Goal: Task Accomplishment & Management: Manage account settings

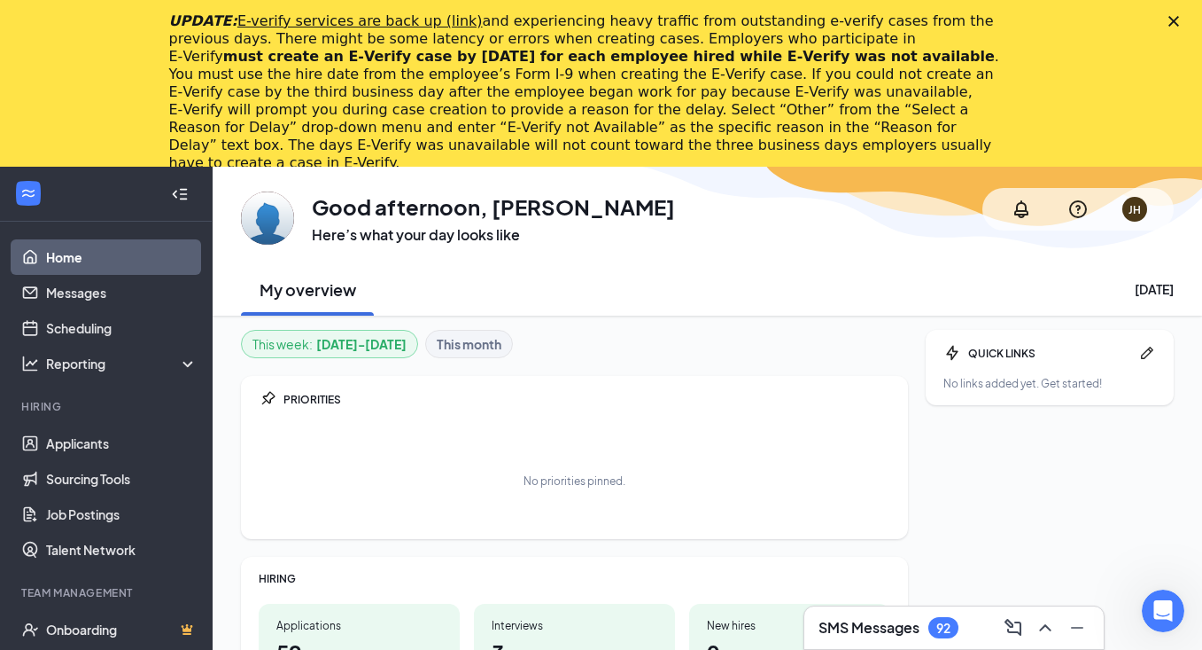
click at [1171, 20] on icon "Close" at bounding box center [1174, 21] width 11 height 11
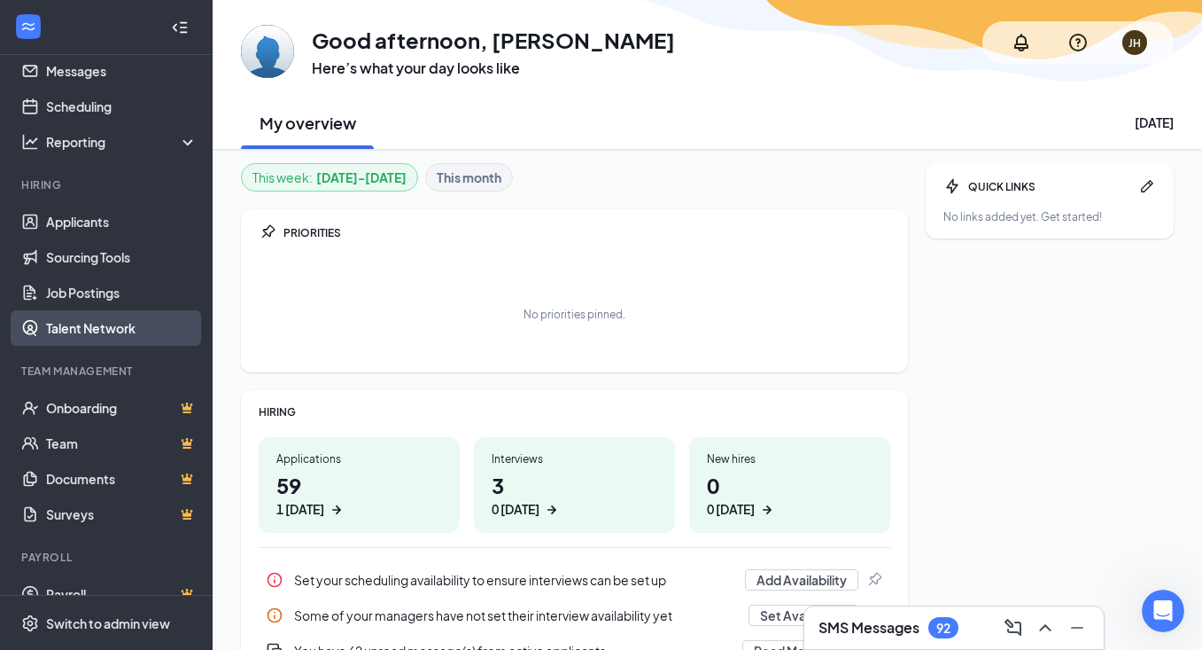
scroll to position [56, 0]
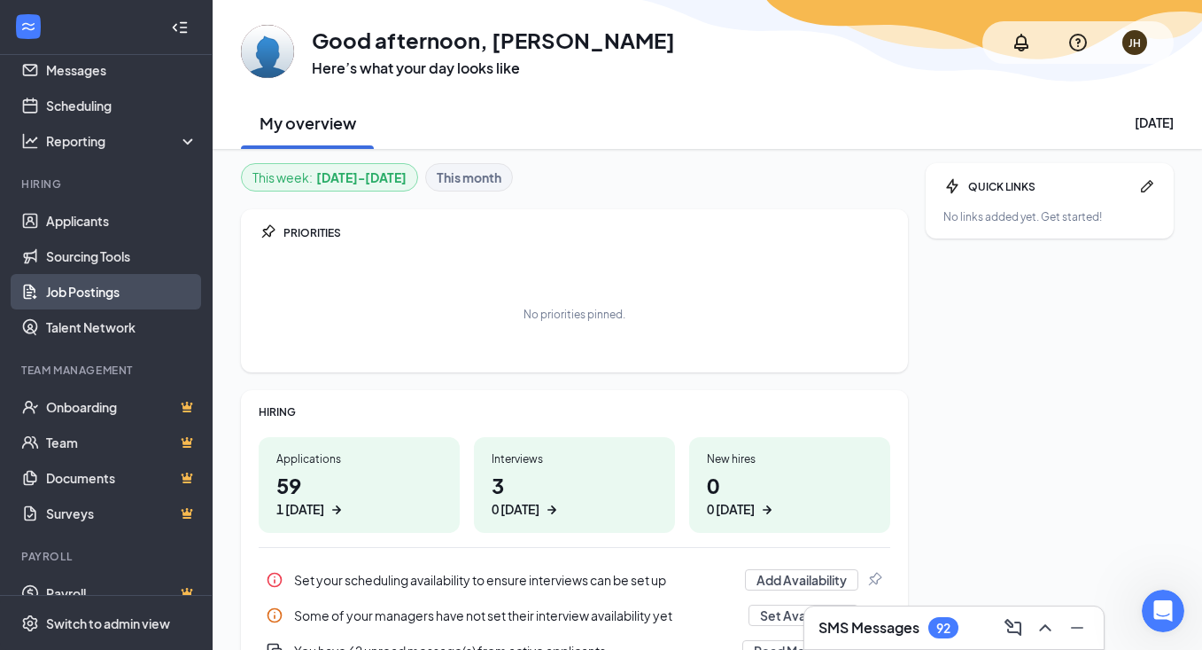
click at [90, 292] on link "Job Postings" at bounding box center [122, 291] width 152 height 35
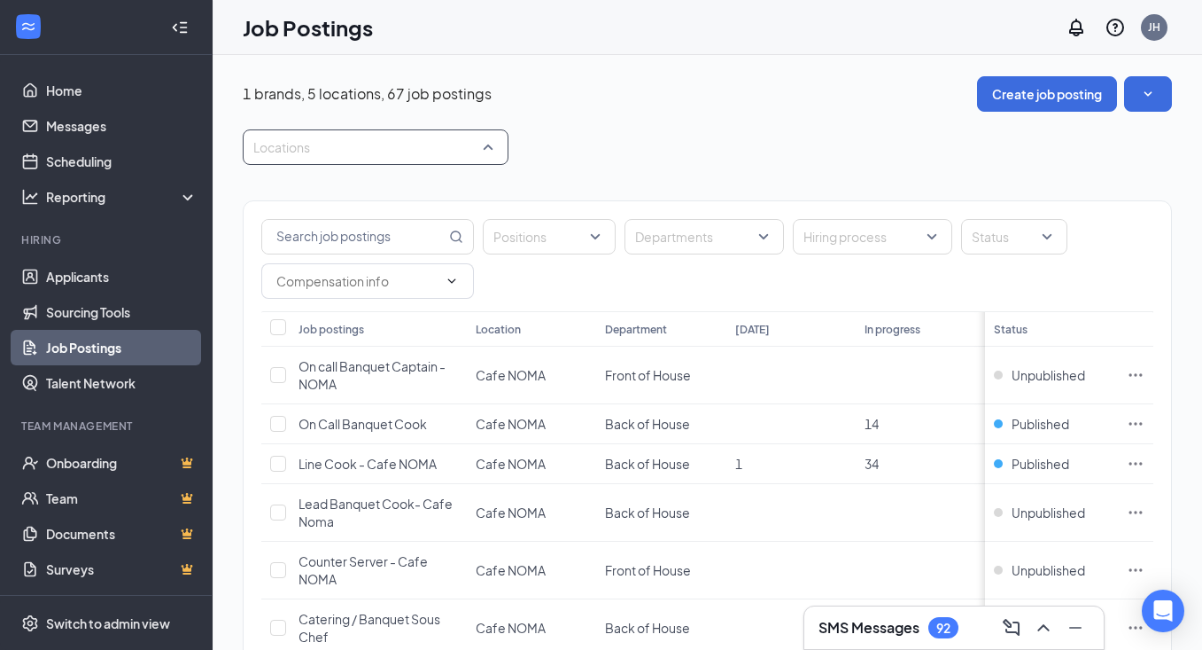
click at [427, 148] on div at bounding box center [366, 147] width 239 height 28
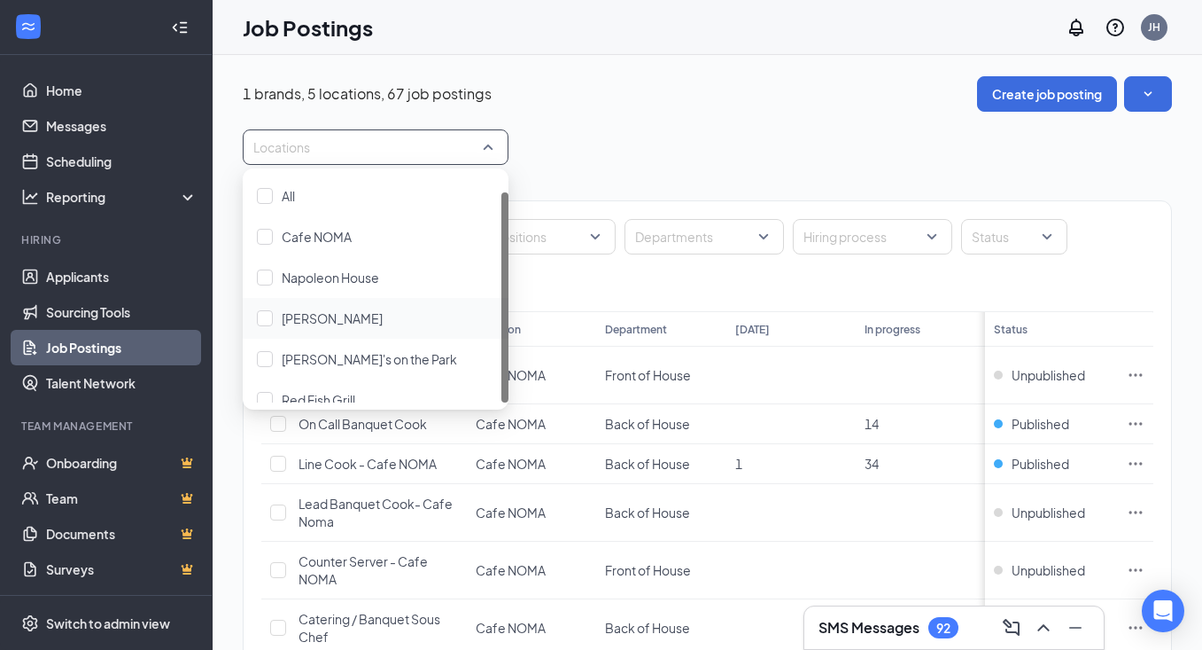
scroll to position [18, 0]
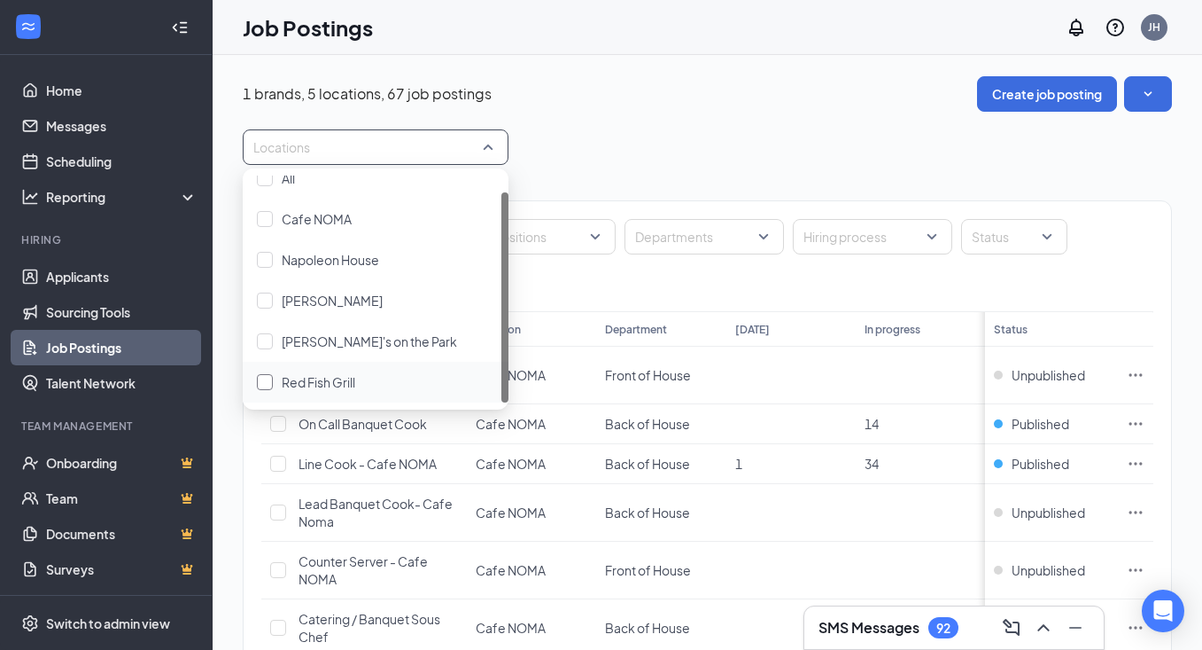
click at [267, 377] on div at bounding box center [265, 382] width 16 height 16
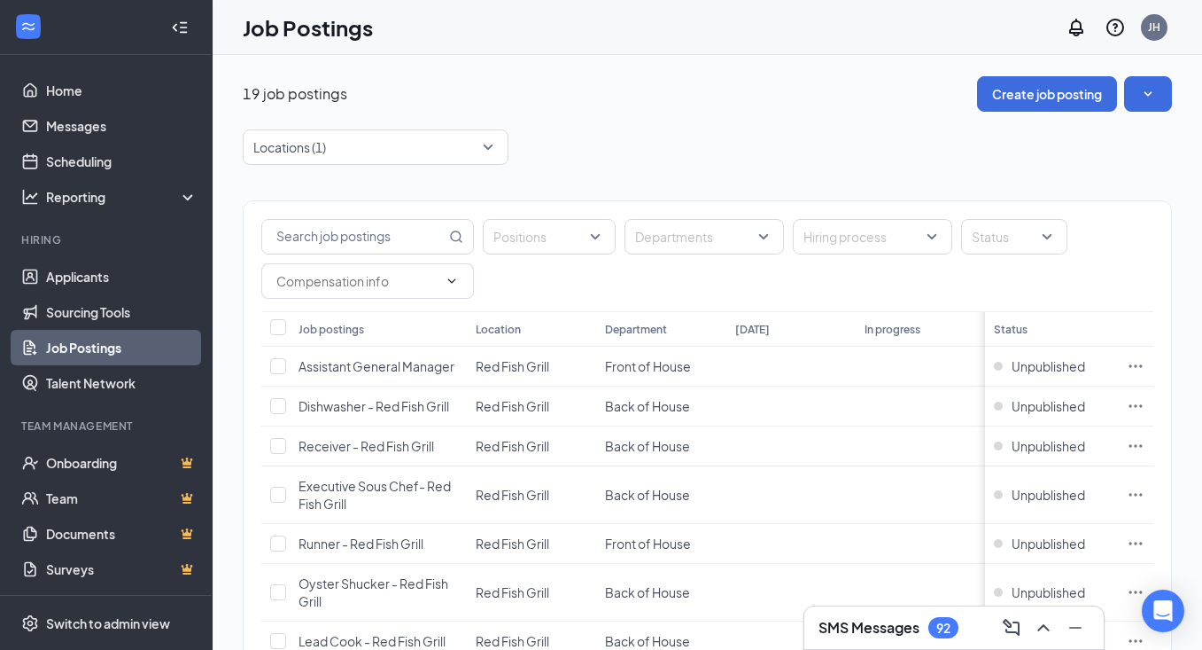
click at [654, 140] on div "Locations (1)" at bounding box center [708, 146] width 930 height 35
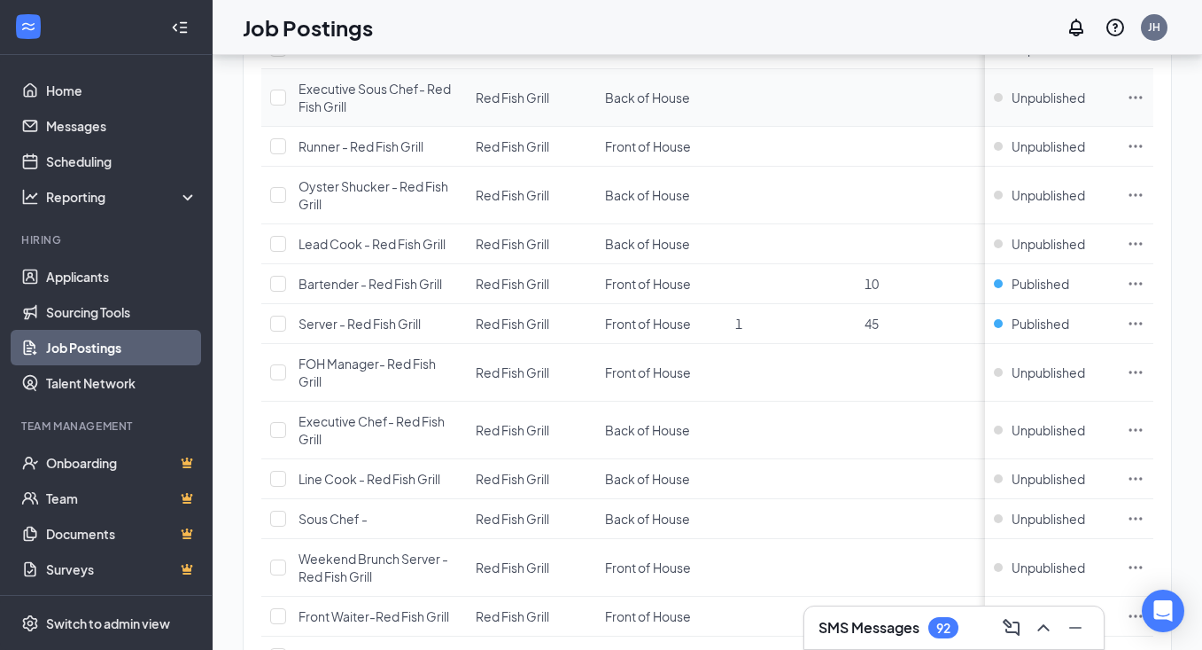
scroll to position [406, 0]
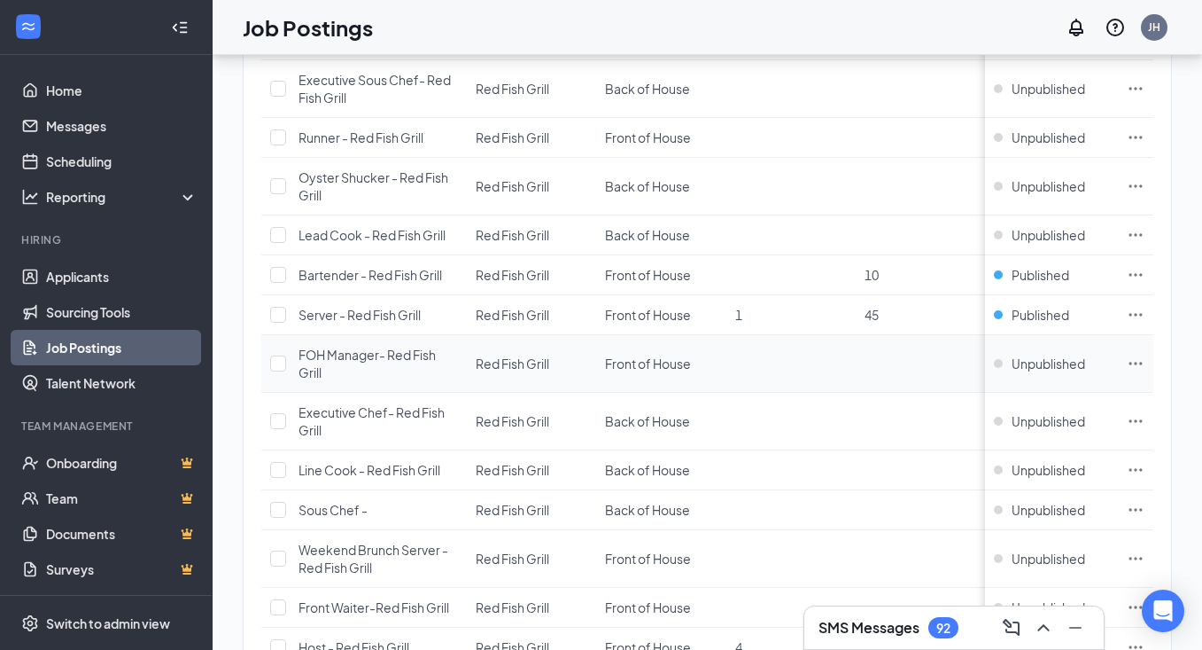
click at [340, 359] on span "FOH Manager- Red Fish Grill" at bounding box center [367, 363] width 137 height 34
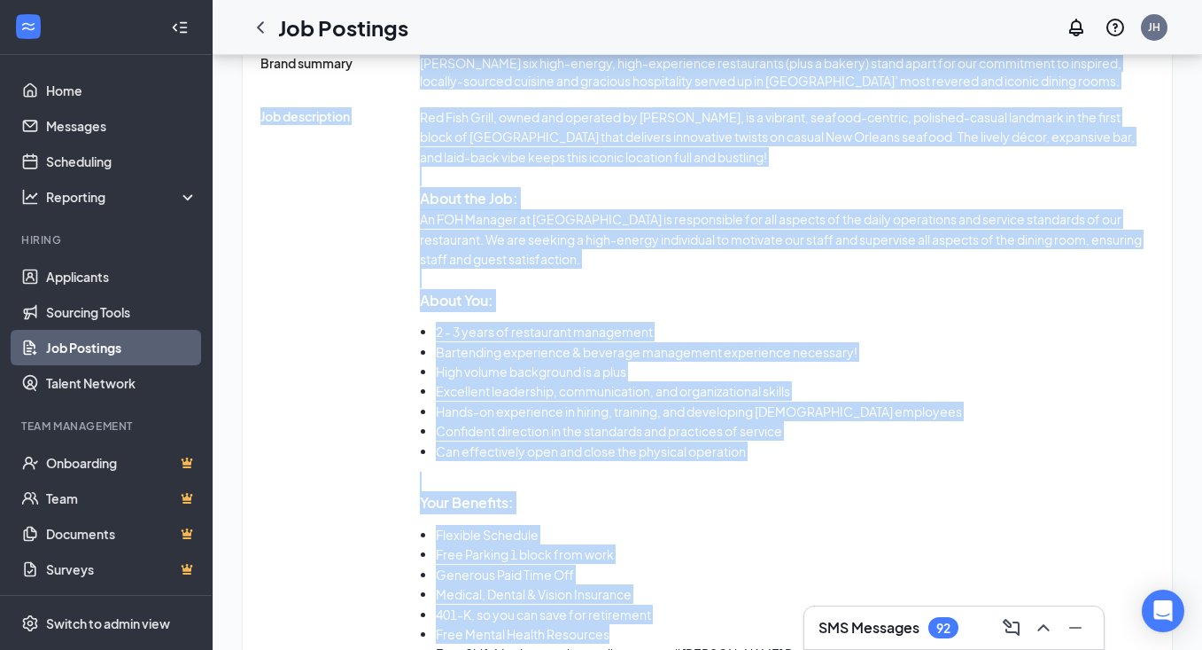
scroll to position [1176, 0]
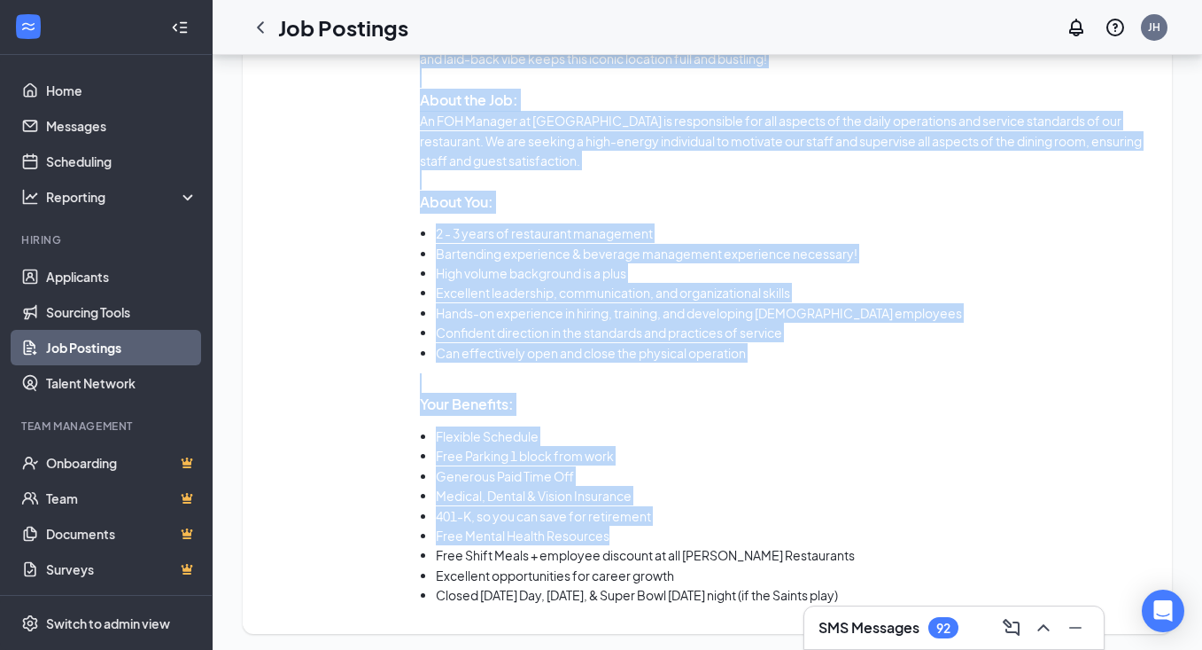
drag, startPoint x: 420, startPoint y: 248, endPoint x: 713, endPoint y: 689, distance: 529.9
copy div "Lorem Ipsumdo’s ame cons-adipis, elit-seddoeiusm temporincid (utla e dolore) ma…"
